Goal: Transaction & Acquisition: Download file/media

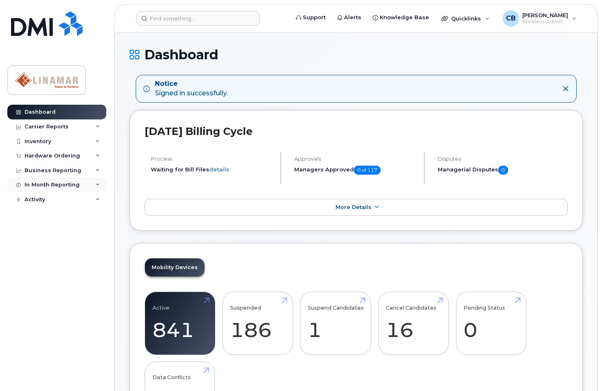
click at [49, 183] on div "In Month Reporting" at bounding box center [52, 184] width 55 height 7
click at [50, 171] on div "Business Reporting" at bounding box center [53, 170] width 57 height 7
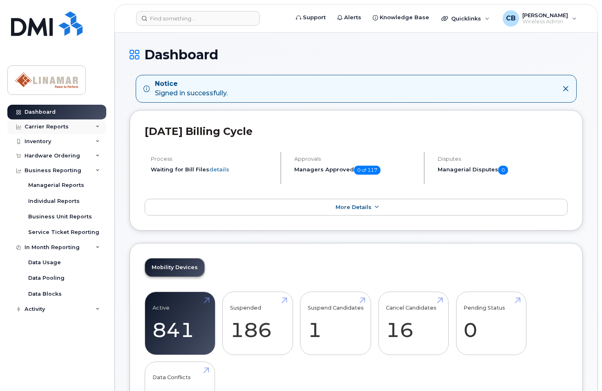
click at [49, 126] on div "Carrier Reports" at bounding box center [47, 126] width 44 height 7
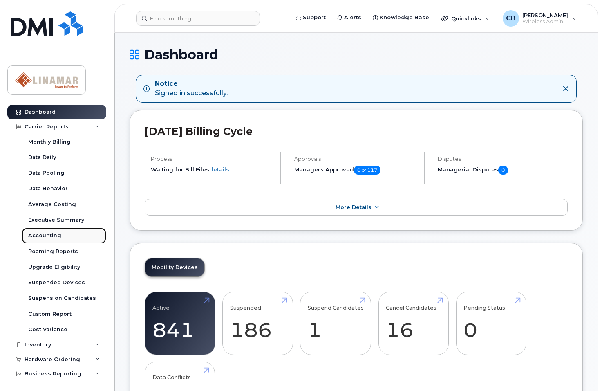
click at [40, 235] on div "Accounting" at bounding box center [44, 235] width 33 height 7
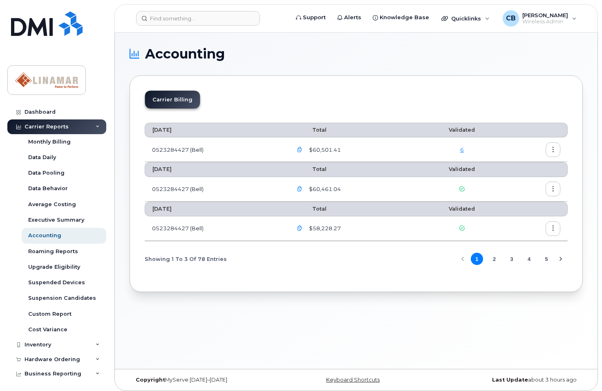
click at [462, 150] on link "6" at bounding box center [462, 149] width 4 height 7
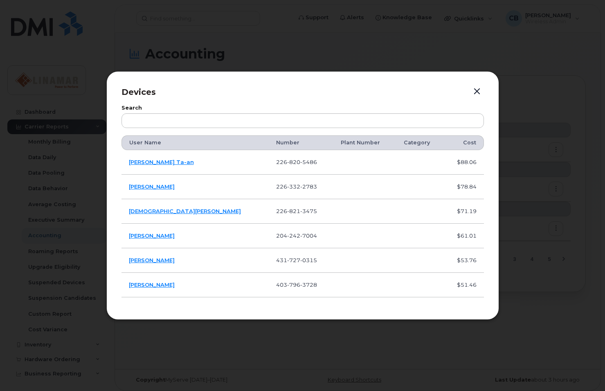
click at [480, 91] on button "button" at bounding box center [476, 91] width 12 height 11
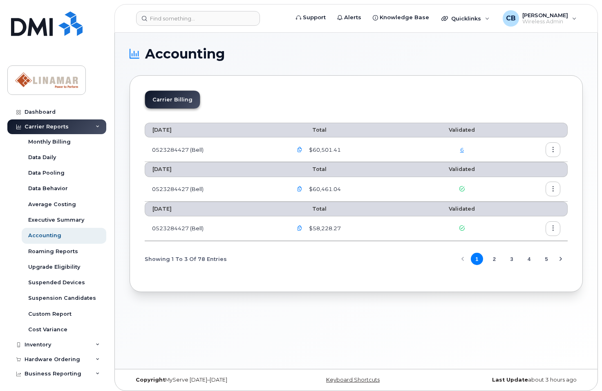
click at [165, 150] on td "0523284427 (Bell)" at bounding box center [215, 149] width 141 height 25
click at [551, 149] on icon "button" at bounding box center [553, 149] width 5 height 5
click at [517, 183] on span "Download" at bounding box center [516, 182] width 32 height 7
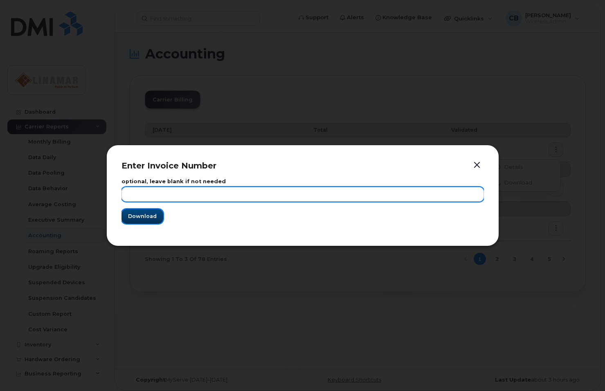
drag, startPoint x: 147, startPoint y: 215, endPoint x: 163, endPoint y: 188, distance: 31.7
click at [163, 189] on form "optional, leave blank if not needed Download" at bounding box center [302, 201] width 362 height 45
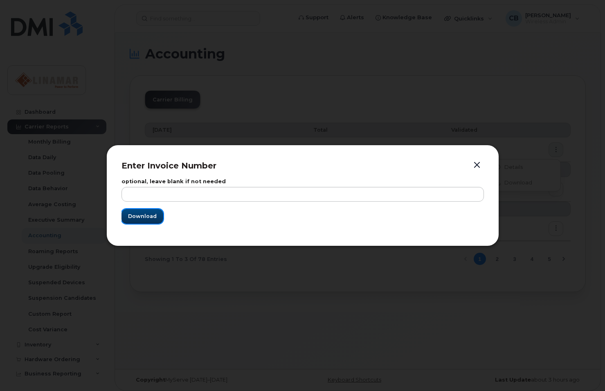
click at [150, 211] on button "Download" at bounding box center [142, 216] width 42 height 15
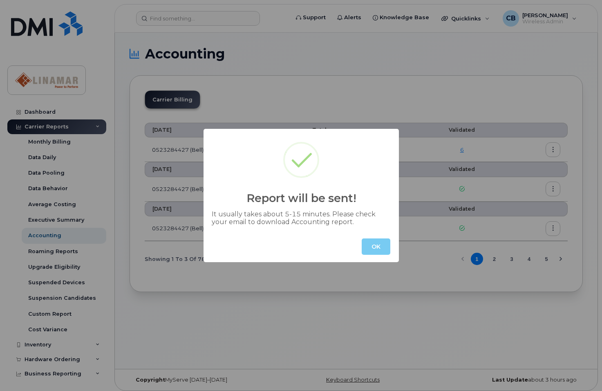
click at [378, 244] on button "OK" at bounding box center [376, 246] width 29 height 16
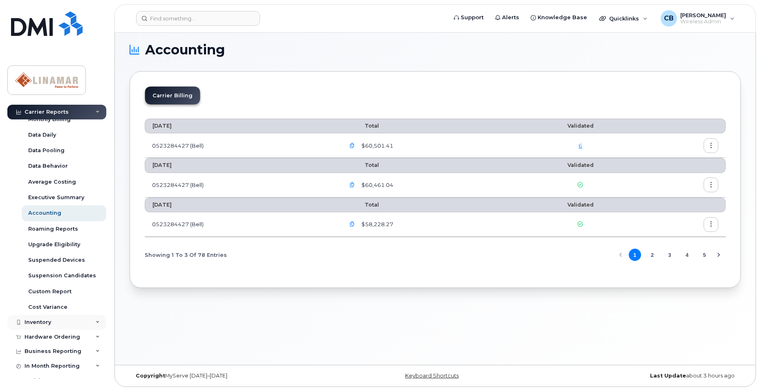
scroll to position [31, 0]
